Goal: Information Seeking & Learning: Learn about a topic

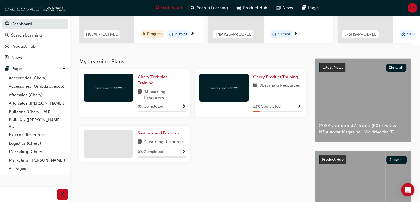
scroll to position [83, 0]
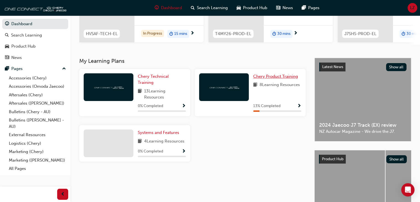
click at [276, 79] on span "Chery Product Training" at bounding box center [275, 76] width 45 height 5
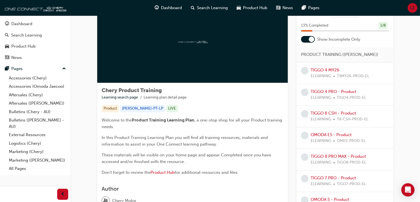
scroll to position [25, 0]
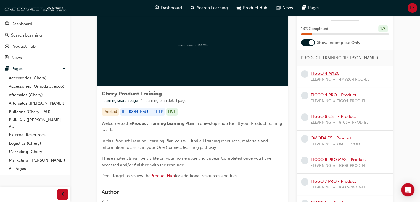
click at [323, 73] on link "TIGGO 4 MY26" at bounding box center [325, 73] width 29 height 5
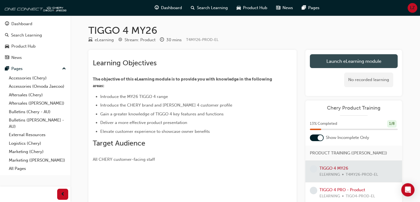
click at [351, 60] on link "Launch eLearning module" at bounding box center [354, 61] width 88 height 14
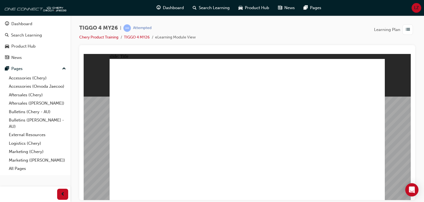
click at [417, 112] on div "TIGGO 4 MY26 | Attempted Chery Product Training TIGGO 4 MY26 eLearning Module V…" at bounding box center [247, 101] width 354 height 172
click at [414, 146] on div at bounding box center [247, 122] width 336 height 155
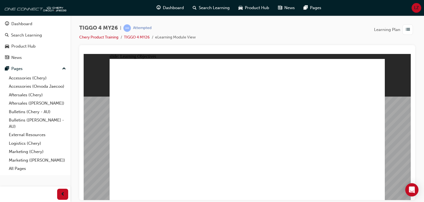
drag, startPoint x: 377, startPoint y: 193, endPoint x: 360, endPoint y: 186, distance: 18.5
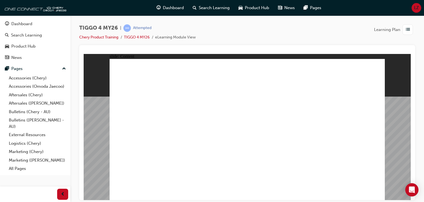
click at [402, 148] on div "slide: Content Rectangle 4 INTERIOR DESIGN Multifunction Steering Wheel Oval 4 …" at bounding box center [247, 127] width 327 height 146
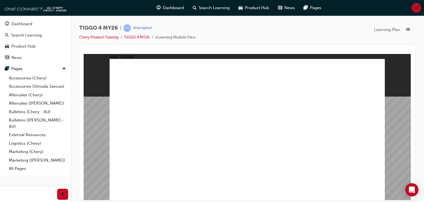
drag, startPoint x: 308, startPoint y: 115, endPoint x: 314, endPoint y: 109, distance: 8.6
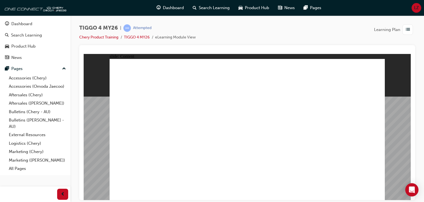
drag, startPoint x: 373, startPoint y: 193, endPoint x: 377, endPoint y: 192, distance: 4.0
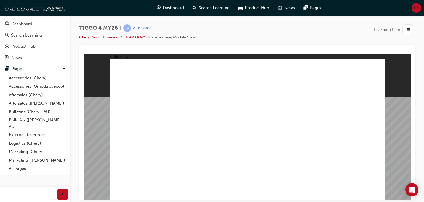
radio input "true"
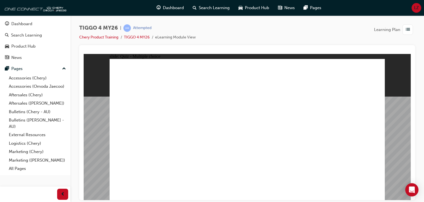
drag, startPoint x: 254, startPoint y: 107, endPoint x: 306, endPoint y: 162, distance: 76.0
drag, startPoint x: 357, startPoint y: 106, endPoint x: 353, endPoint y: 162, distance: 56.4
drag, startPoint x: 201, startPoint y: 106, endPoint x: 197, endPoint y: 162, distance: 55.6
drag, startPoint x: 148, startPoint y: 107, endPoint x: 254, endPoint y: 163, distance: 119.9
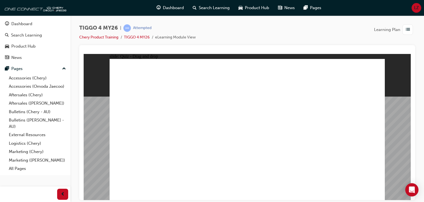
drag, startPoint x: 303, startPoint y: 107, endPoint x: 143, endPoint y: 162, distance: 169.2
radio input "true"
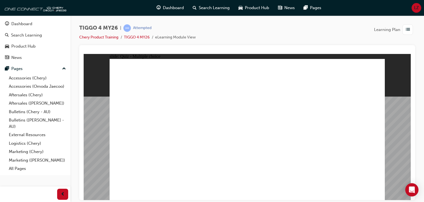
radio input "true"
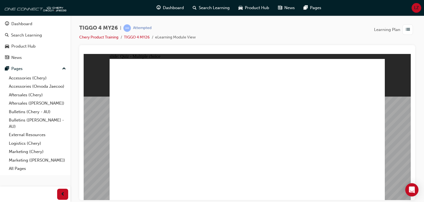
drag, startPoint x: 200, startPoint y: 144, endPoint x: 339, endPoint y: 120, distance: 141.0
drag, startPoint x: 149, startPoint y: 115, endPoint x: 345, endPoint y: 113, distance: 196.3
drag, startPoint x: 145, startPoint y: 146, endPoint x: 274, endPoint y: 116, distance: 133.0
drag, startPoint x: 201, startPoint y: 114, endPoint x: 282, endPoint y: 111, distance: 81.2
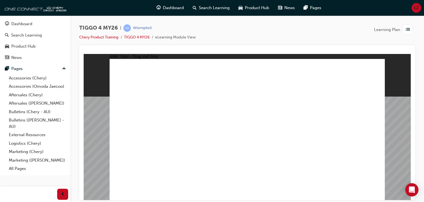
drag, startPoint x: 198, startPoint y: 129, endPoint x: 333, endPoint y: 123, distance: 135.7
drag, startPoint x: 144, startPoint y: 160, endPoint x: 346, endPoint y: 138, distance: 203.3
drag, startPoint x: 143, startPoint y: 134, endPoint x: 273, endPoint y: 126, distance: 130.0
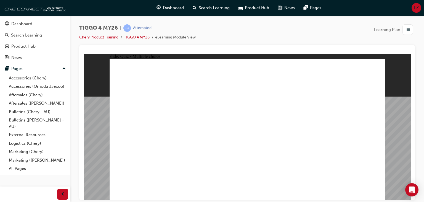
radio input "true"
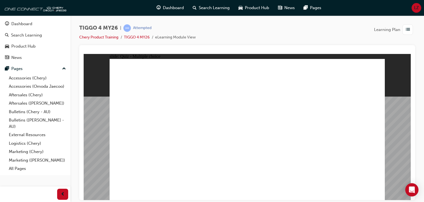
radio input "true"
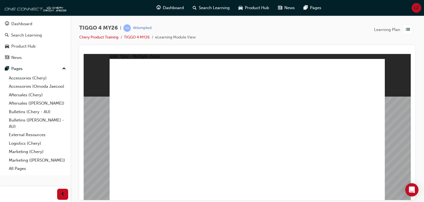
radio input "true"
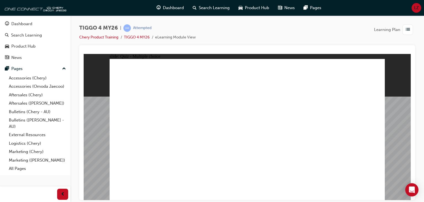
radio input "true"
drag, startPoint x: 252, startPoint y: 150, endPoint x: 247, endPoint y: 154, distance: 6.5
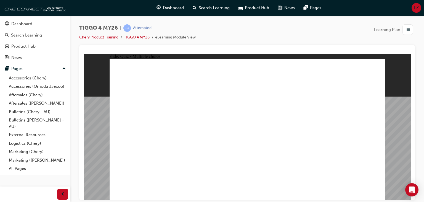
click at [137, 36] on link "TIGGO 4 MY26" at bounding box center [137, 37] width 26 height 5
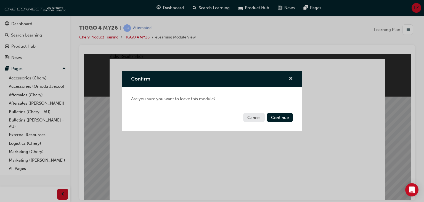
drag, startPoint x: 292, startPoint y: 78, endPoint x: 208, endPoint y: 25, distance: 99.1
click at [292, 78] on span "cross-icon" at bounding box center [291, 78] width 4 height 5
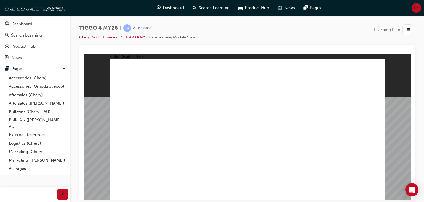
click at [351, 45] on div at bounding box center [247, 122] width 336 height 155
click at [411, 86] on div at bounding box center [247, 122] width 336 height 155
click at [298, 36] on div "TIGGO 4 MY26 | Attempted Chery Product Training TIGGO 4 MY26 eLearning Module V…" at bounding box center [247, 34] width 336 height 21
click at [418, 6] on span "LZ" at bounding box center [416, 8] width 5 height 6
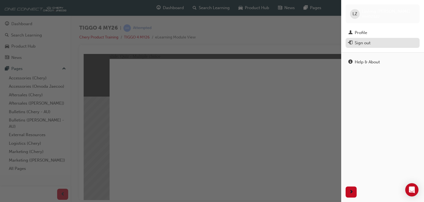
click at [368, 44] on div "Sign out" at bounding box center [363, 43] width 16 height 6
